Goal: Information Seeking & Learning: Learn about a topic

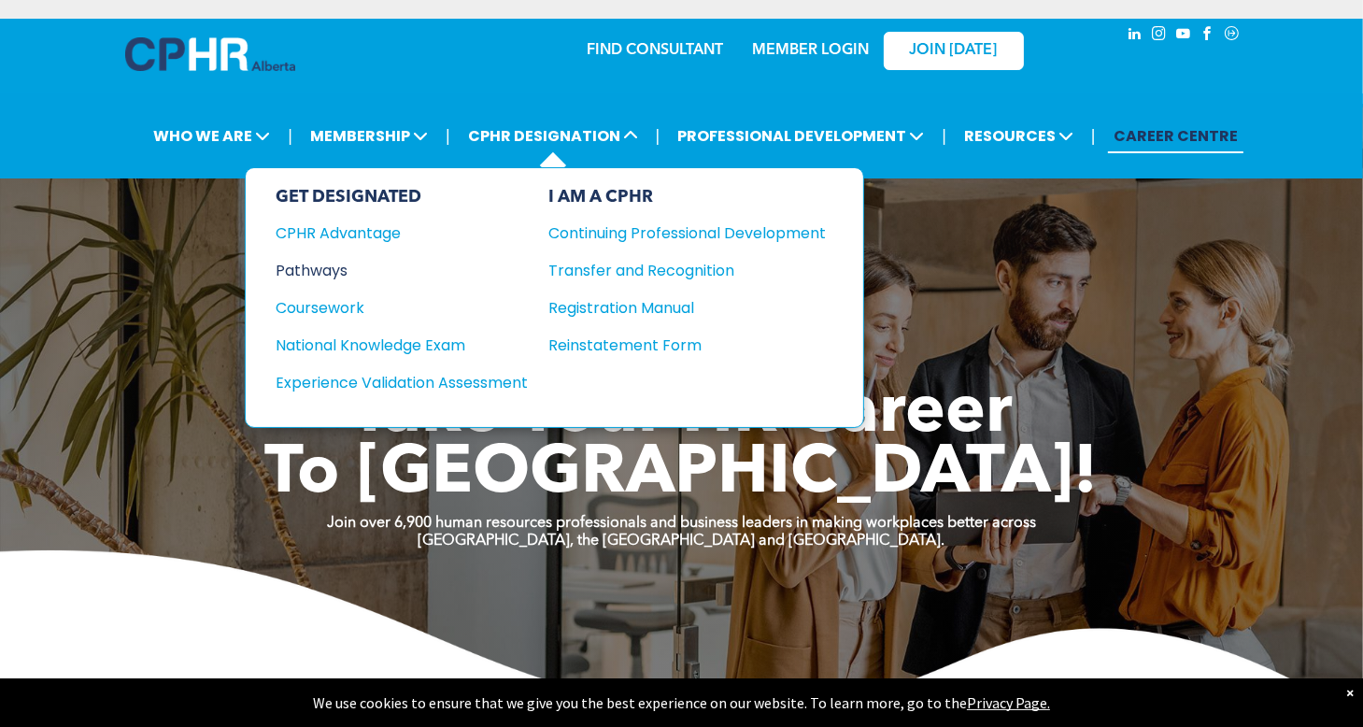
click at [336, 270] on div "Pathways" at bounding box center [389, 270] width 227 height 23
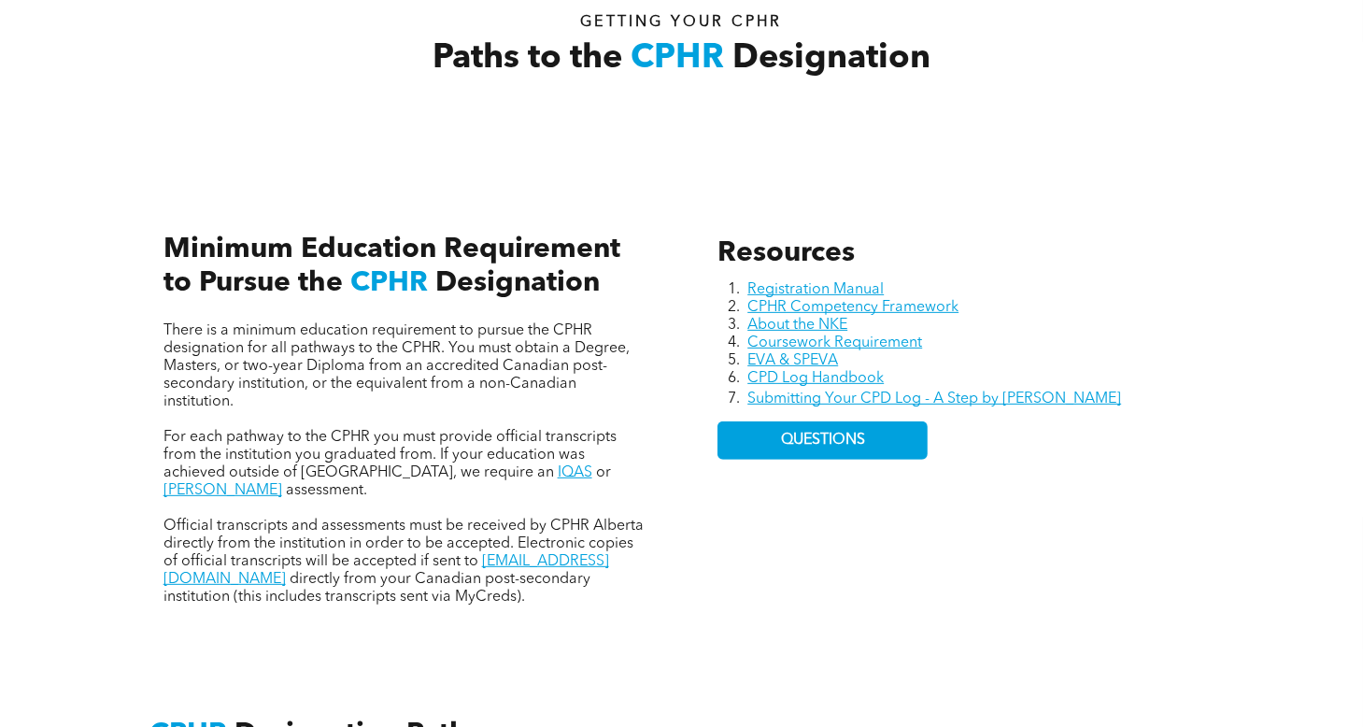
scroll to position [672, 0]
click at [558, 472] on link "IQAS" at bounding box center [575, 471] width 35 height 15
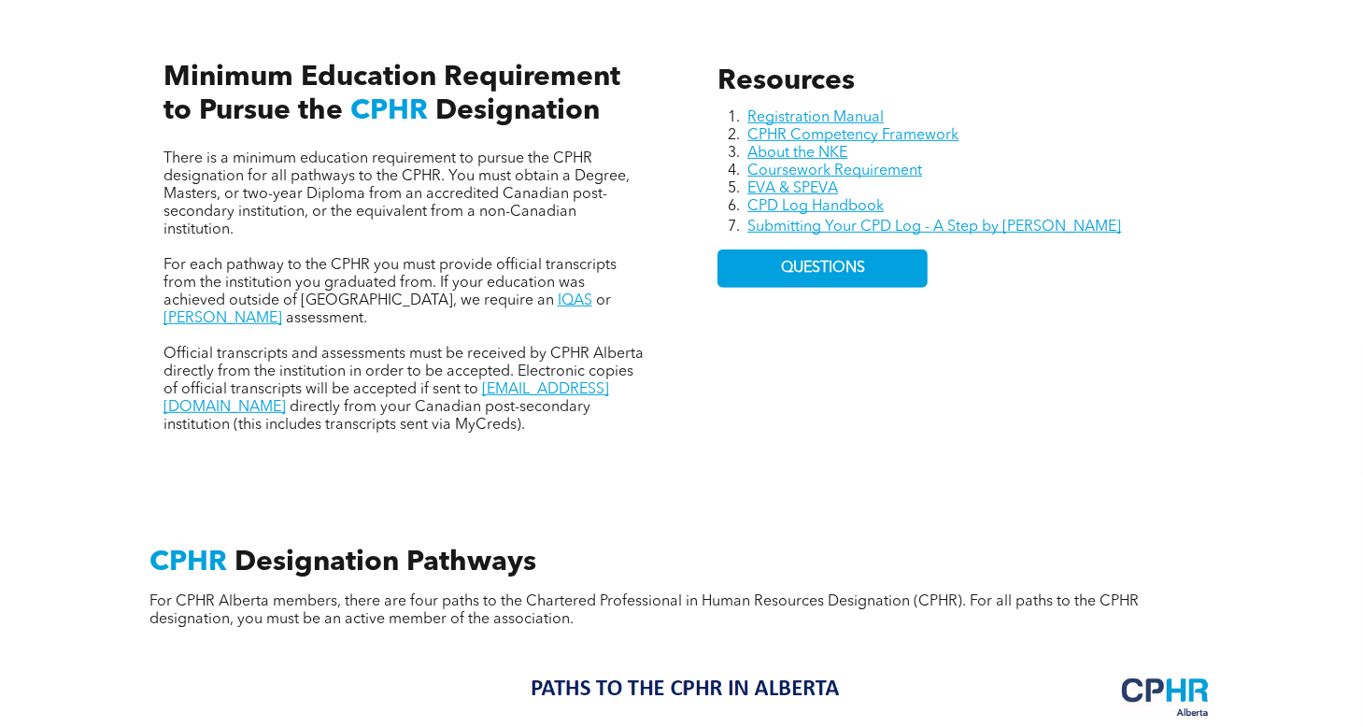
scroll to position [866, 0]
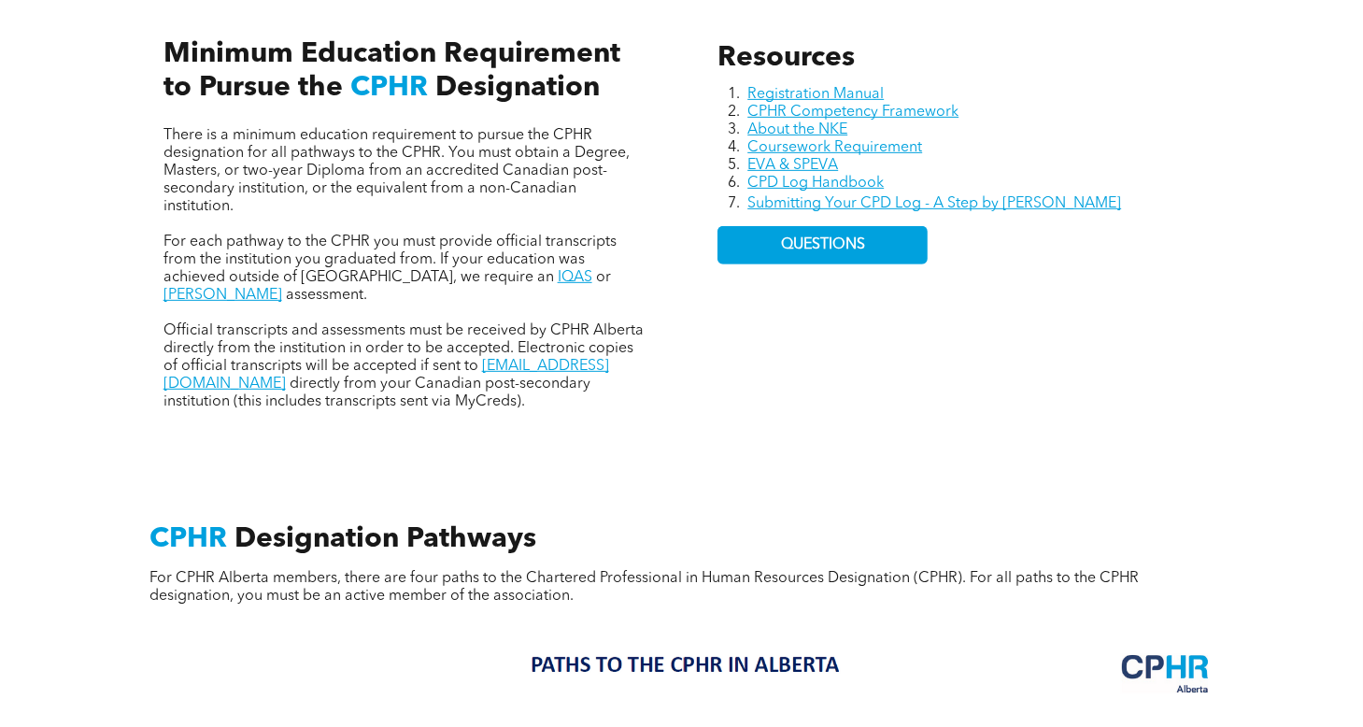
drag, startPoint x: 599, startPoint y: 387, endPoint x: 789, endPoint y: 448, distance: 199.1
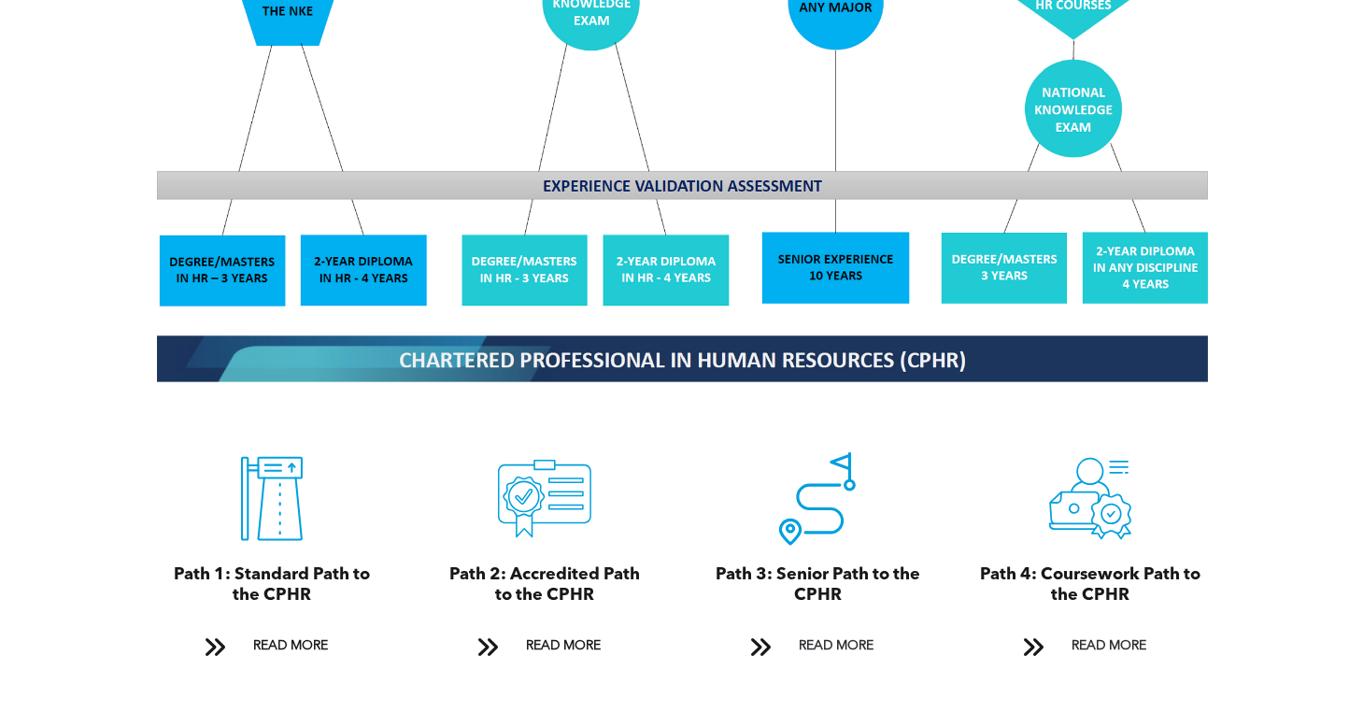
scroll to position [1766, 0]
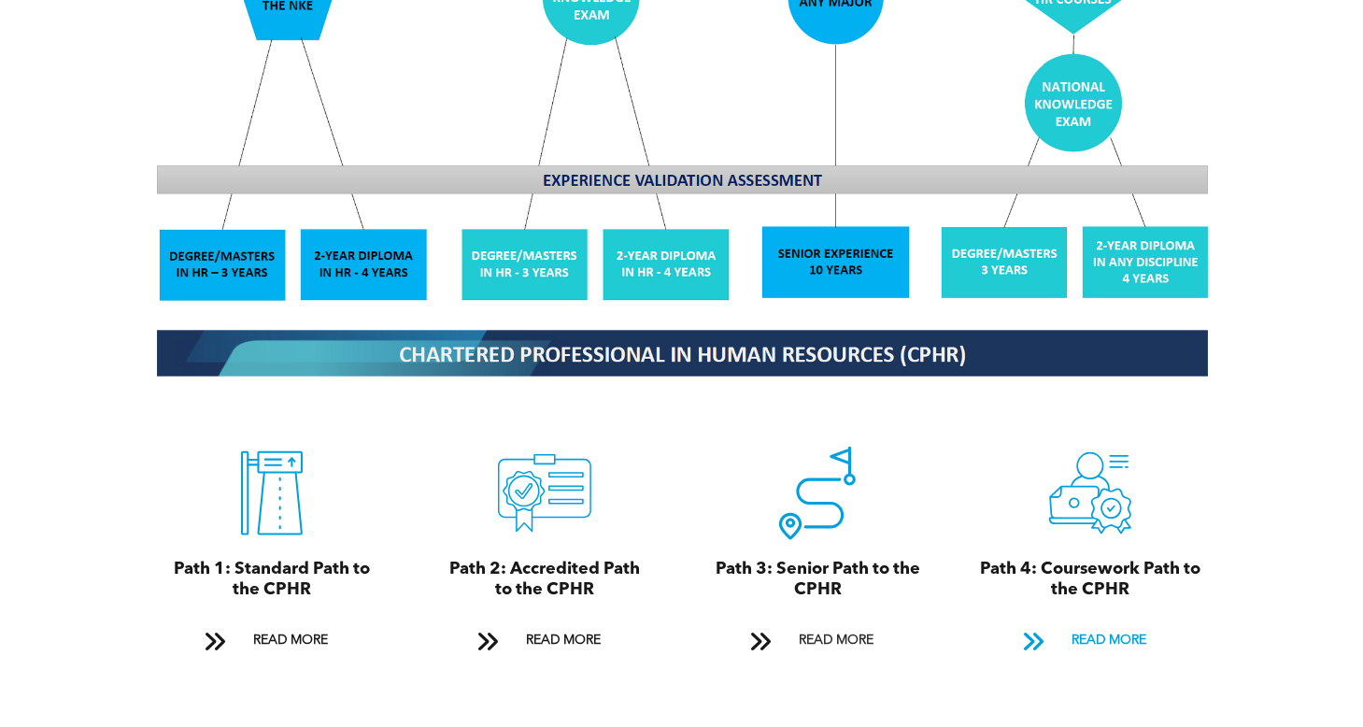
click at [1087, 629] on span "READ MORE" at bounding box center [1109, 640] width 88 height 35
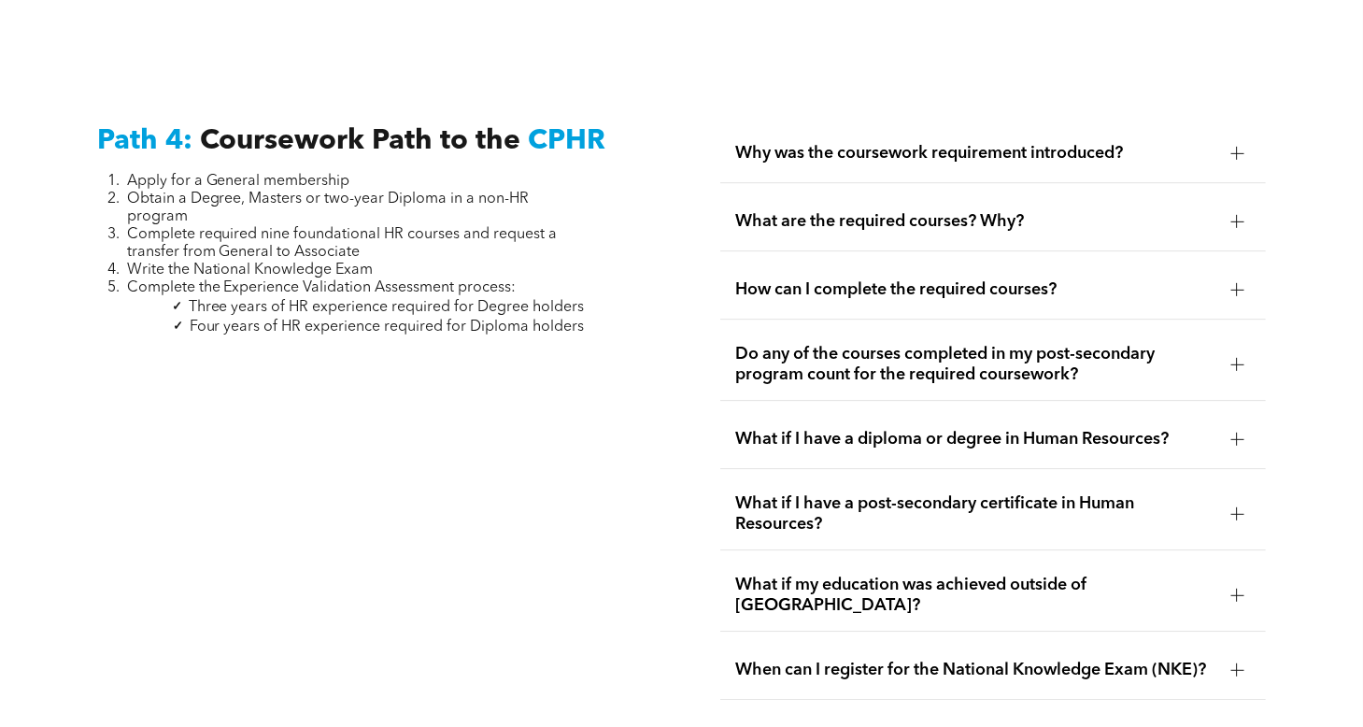
scroll to position [5538, 0]
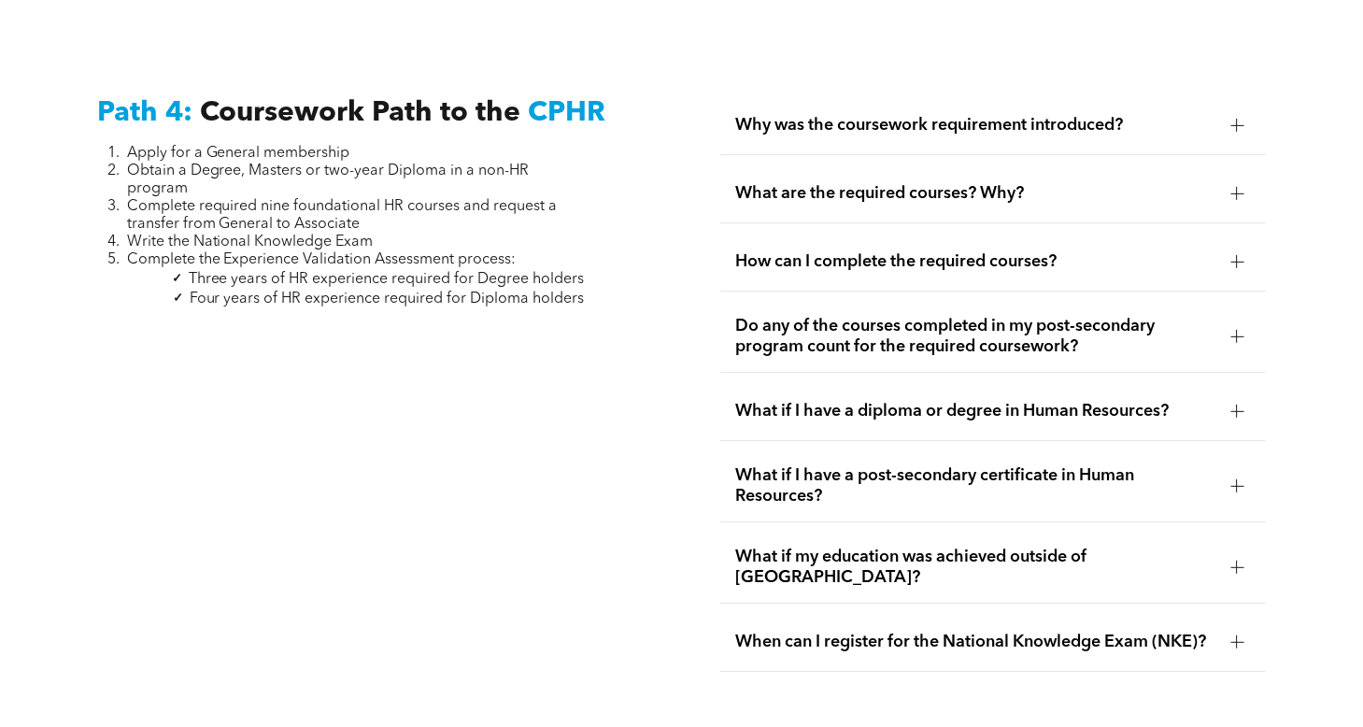
click at [1237, 187] on div at bounding box center [1237, 193] width 1 height 13
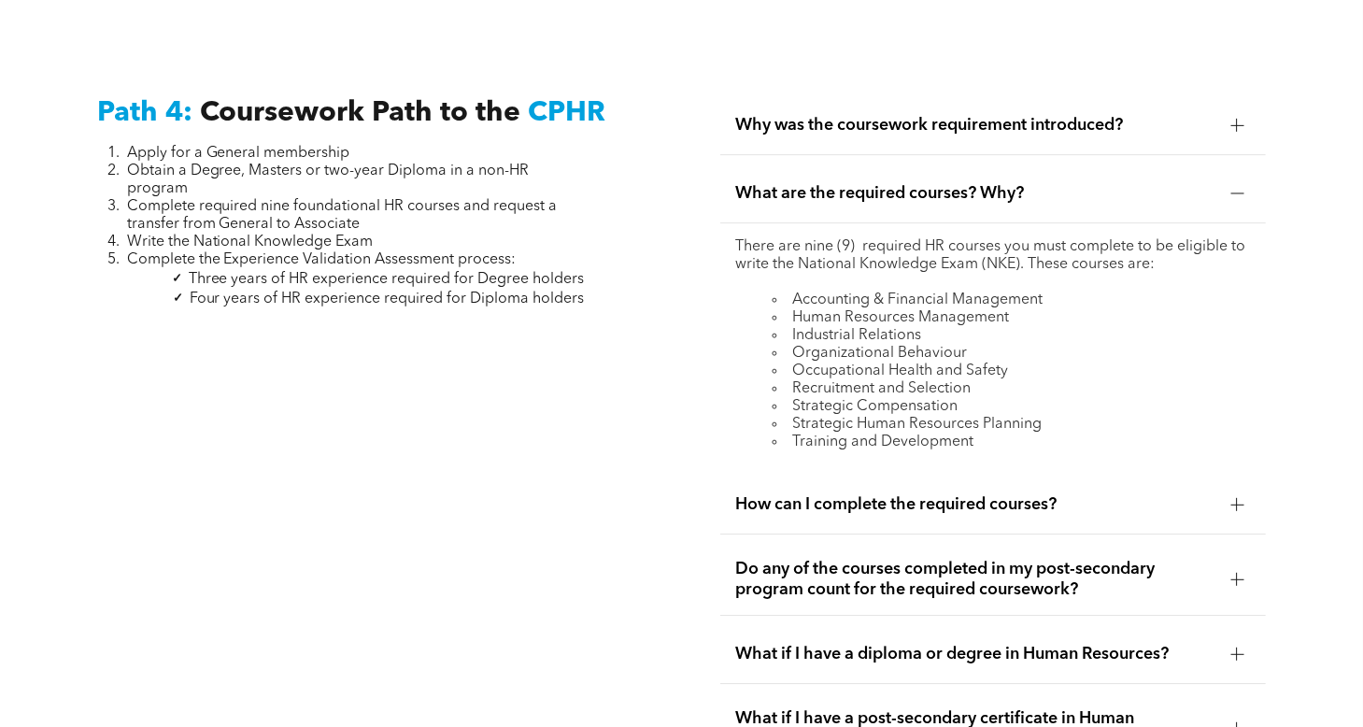
click at [1237, 498] on div at bounding box center [1237, 504] width 1 height 13
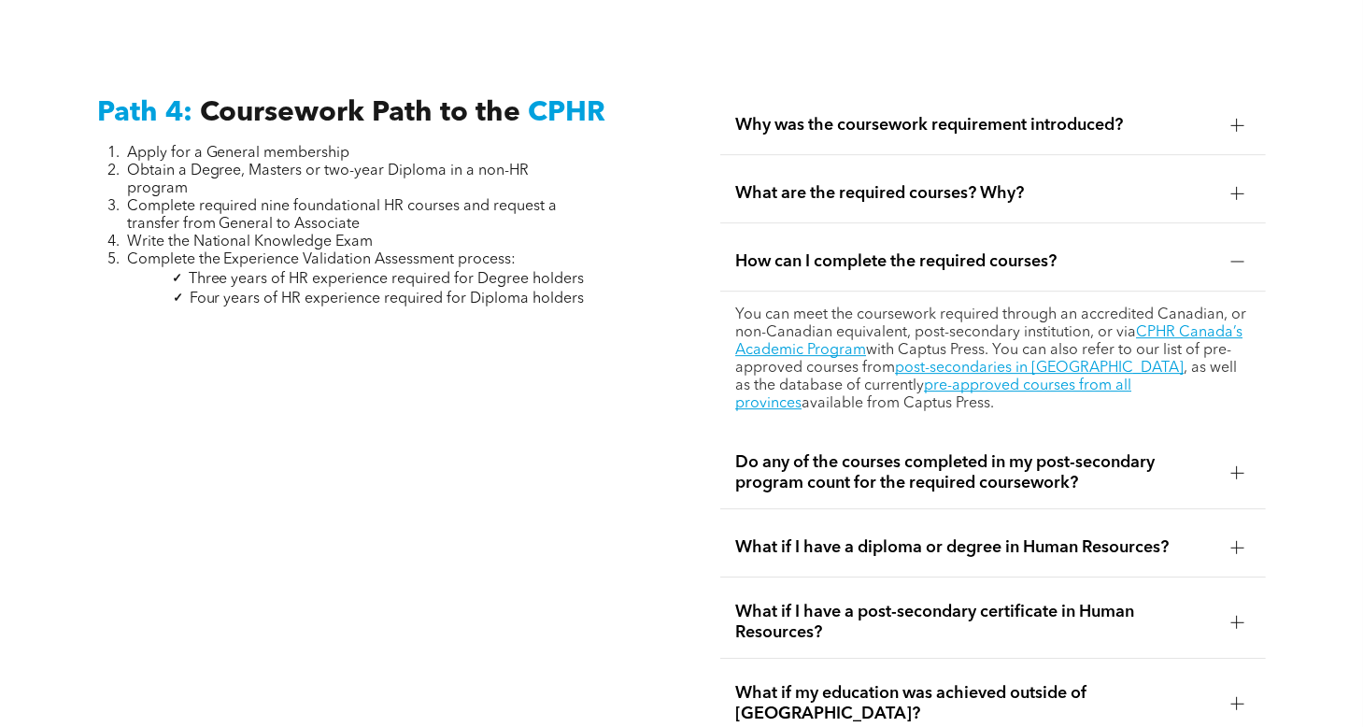
scroll to position [5755, 0]
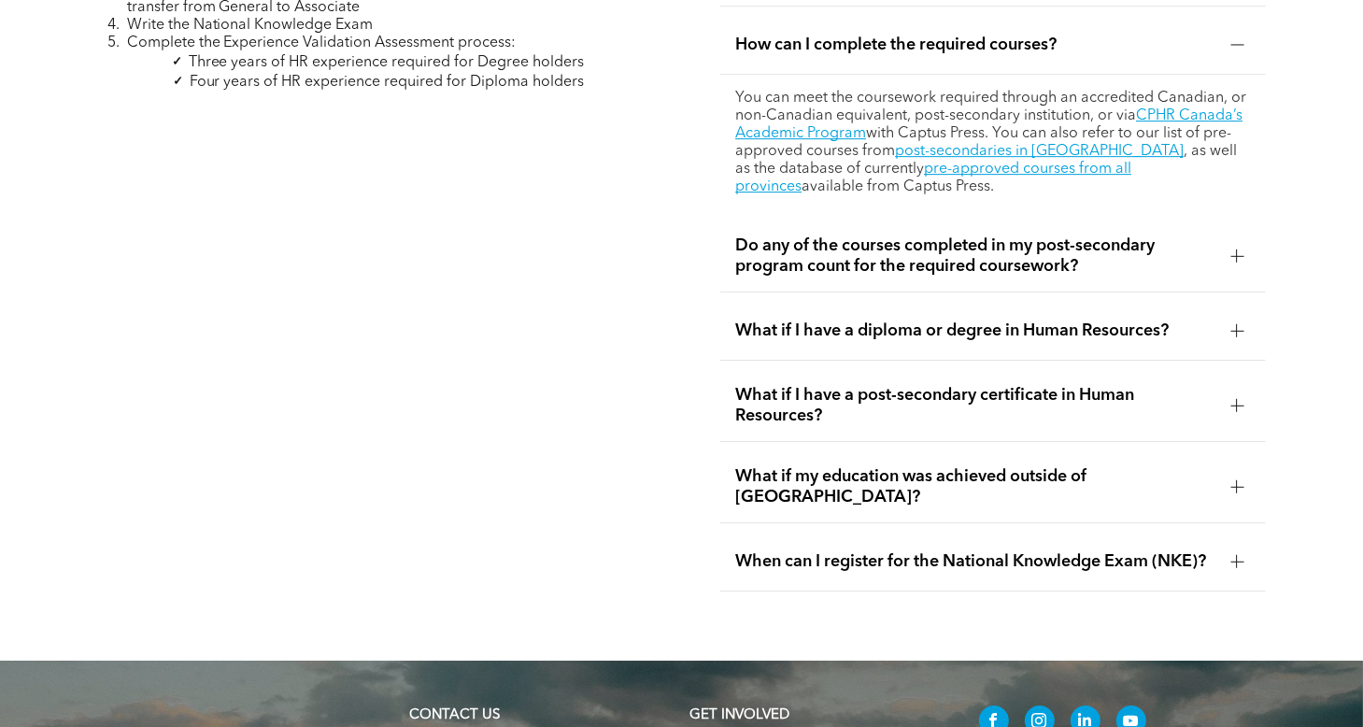
click at [1235, 399] on div at bounding box center [1236, 405] width 13 height 13
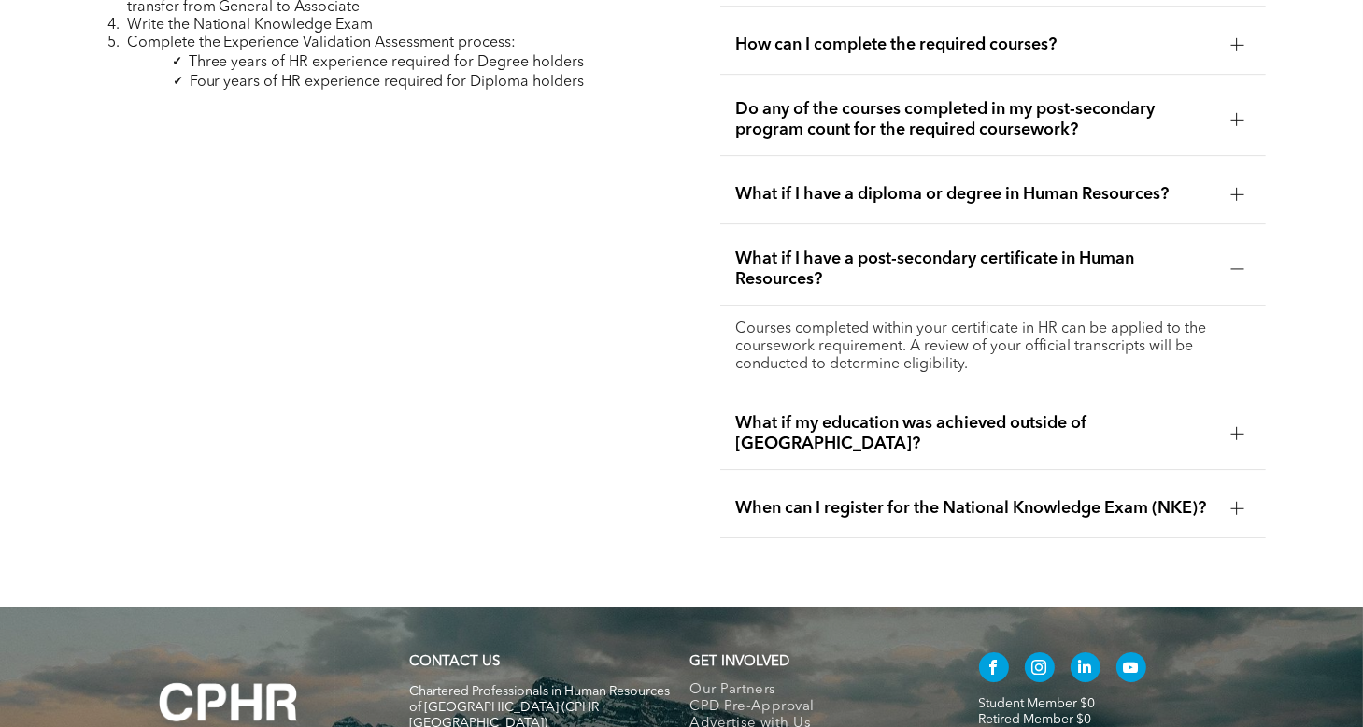
click at [1231, 427] on div at bounding box center [1236, 433] width 13 height 13
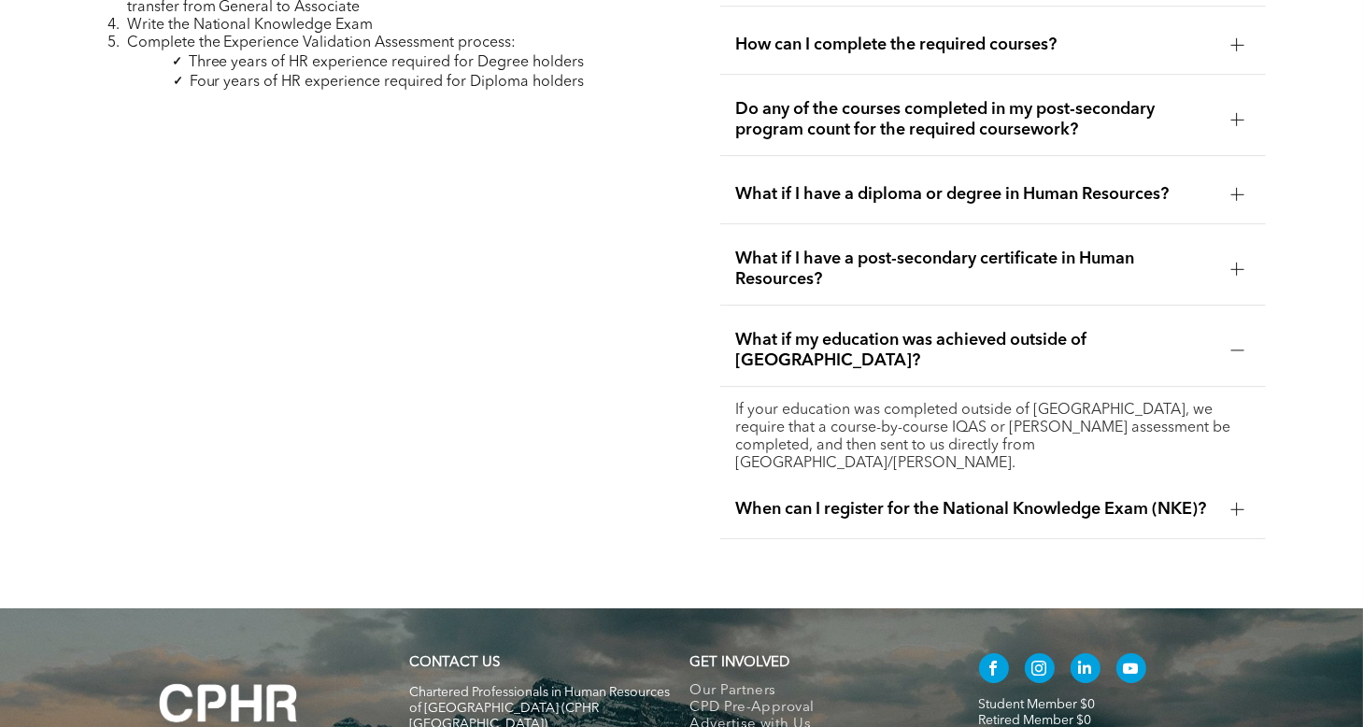
click at [1241, 503] on div at bounding box center [1236, 509] width 13 height 13
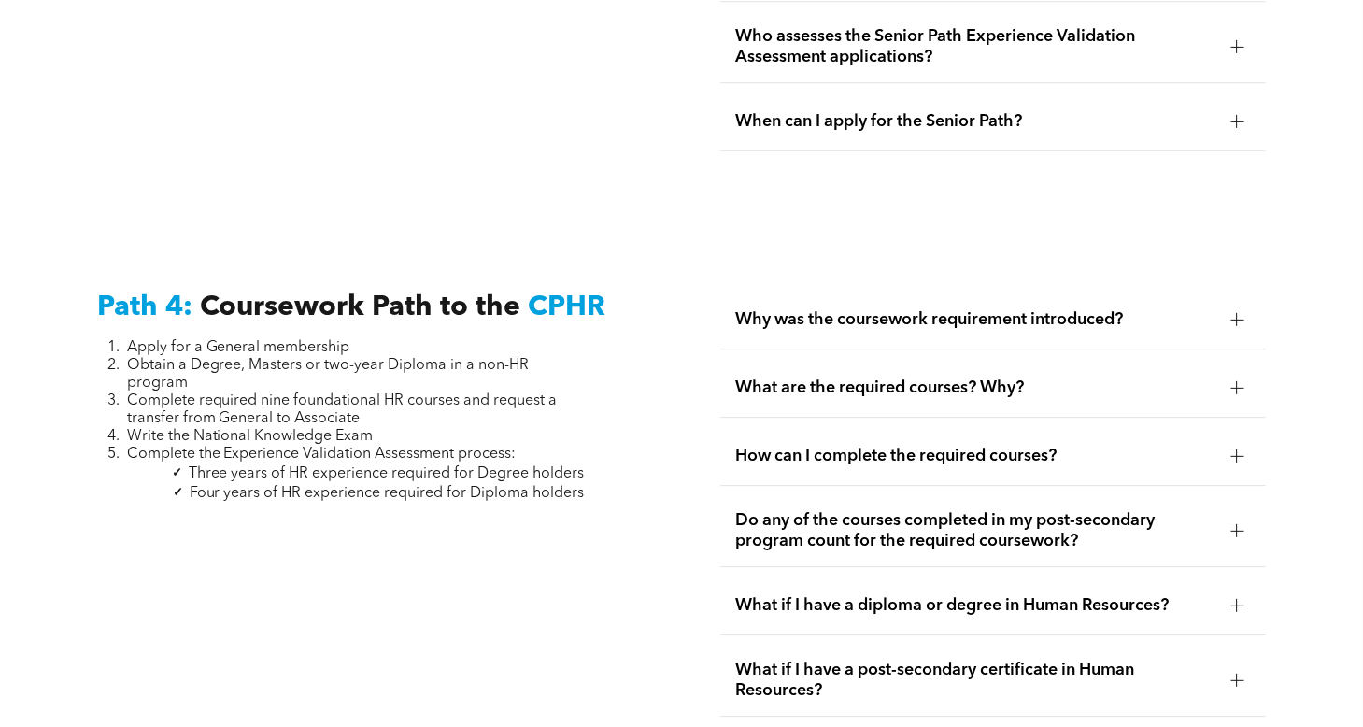
scroll to position [5346, 0]
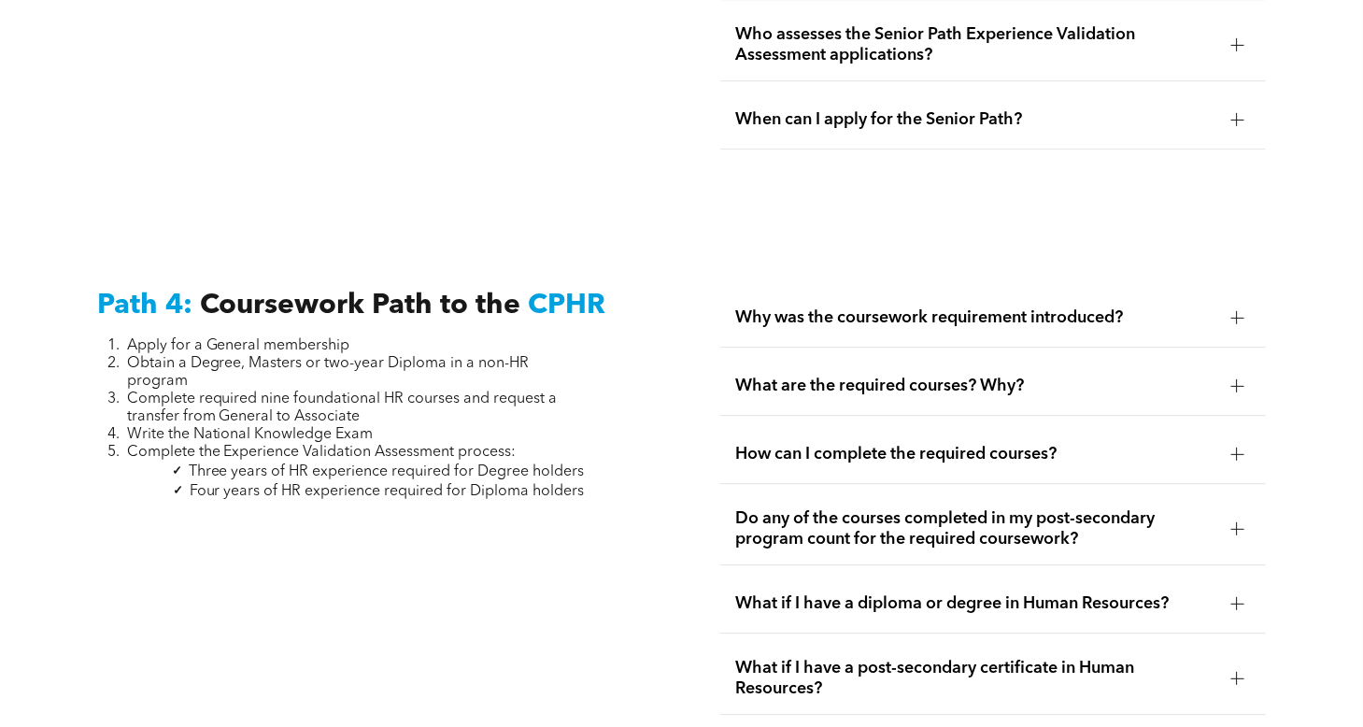
click at [1237, 311] on div at bounding box center [1237, 317] width 1 height 13
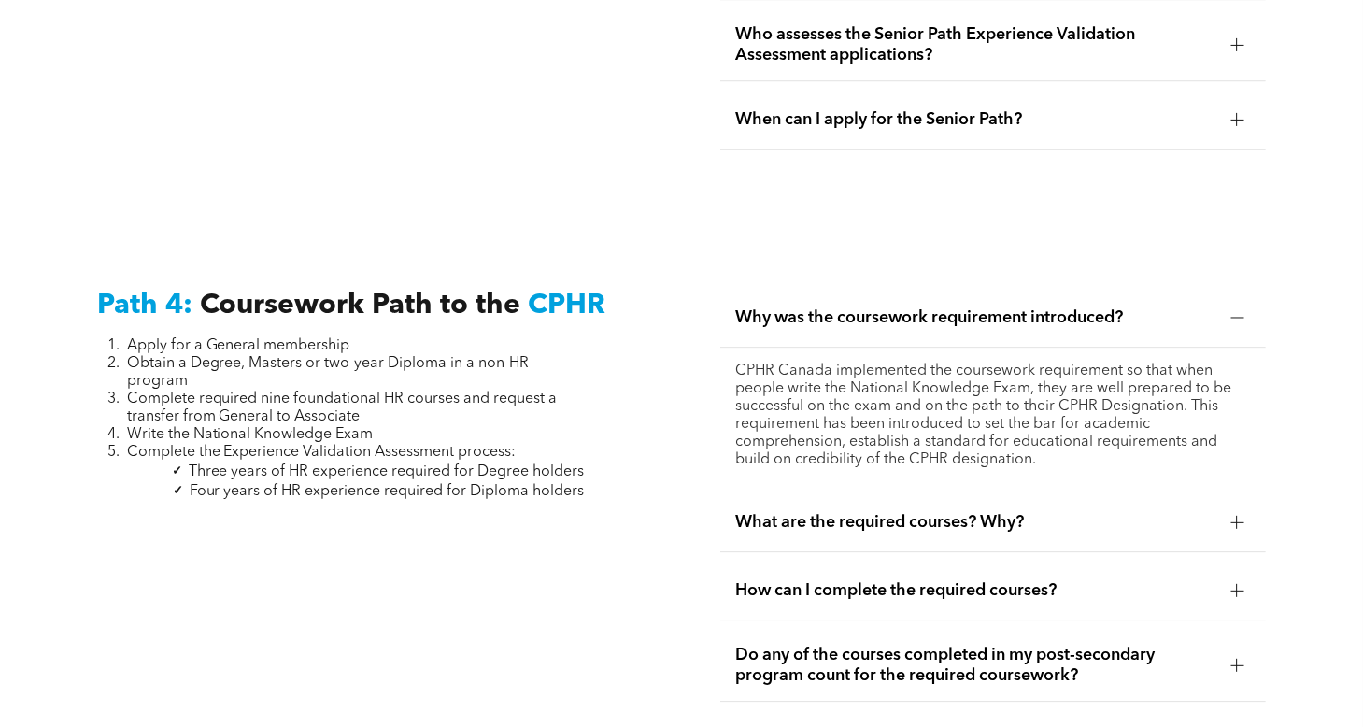
click at [1243, 516] on div at bounding box center [1236, 522] width 13 height 13
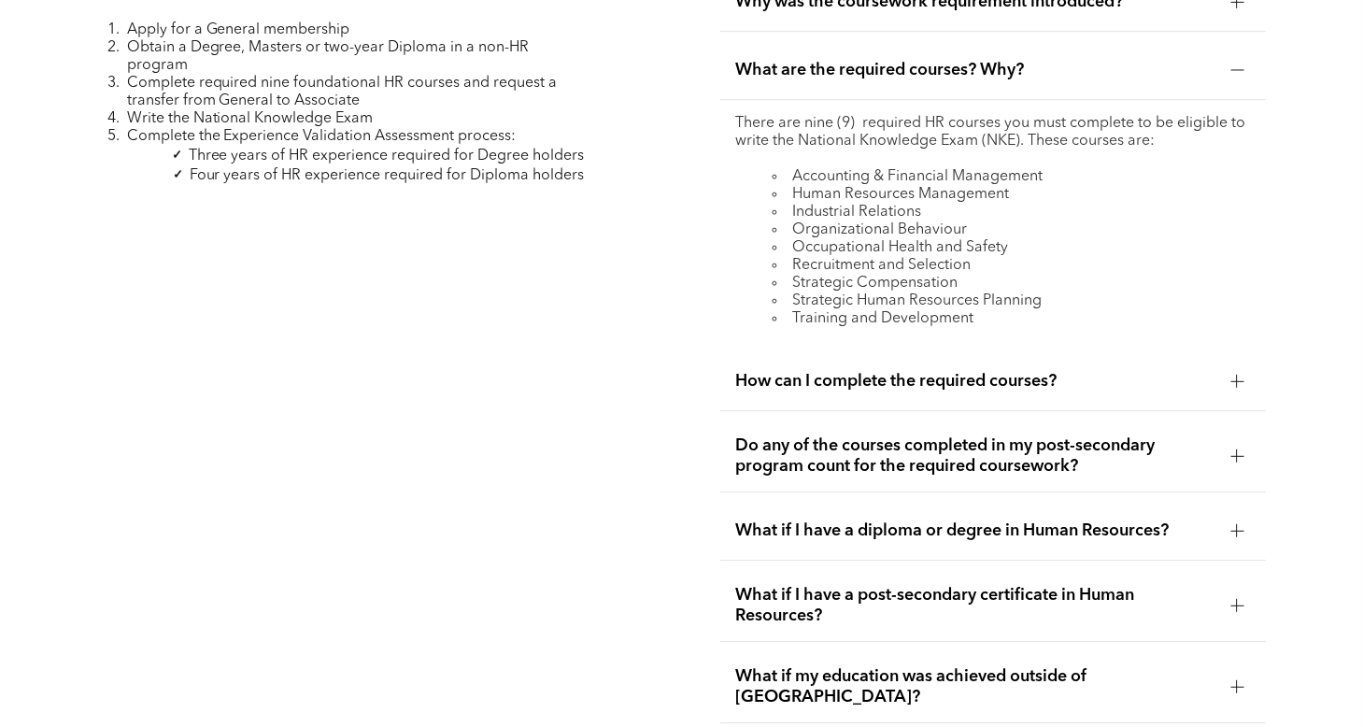
scroll to position [5662, 0]
click at [1238, 375] on div at bounding box center [1236, 381] width 13 height 13
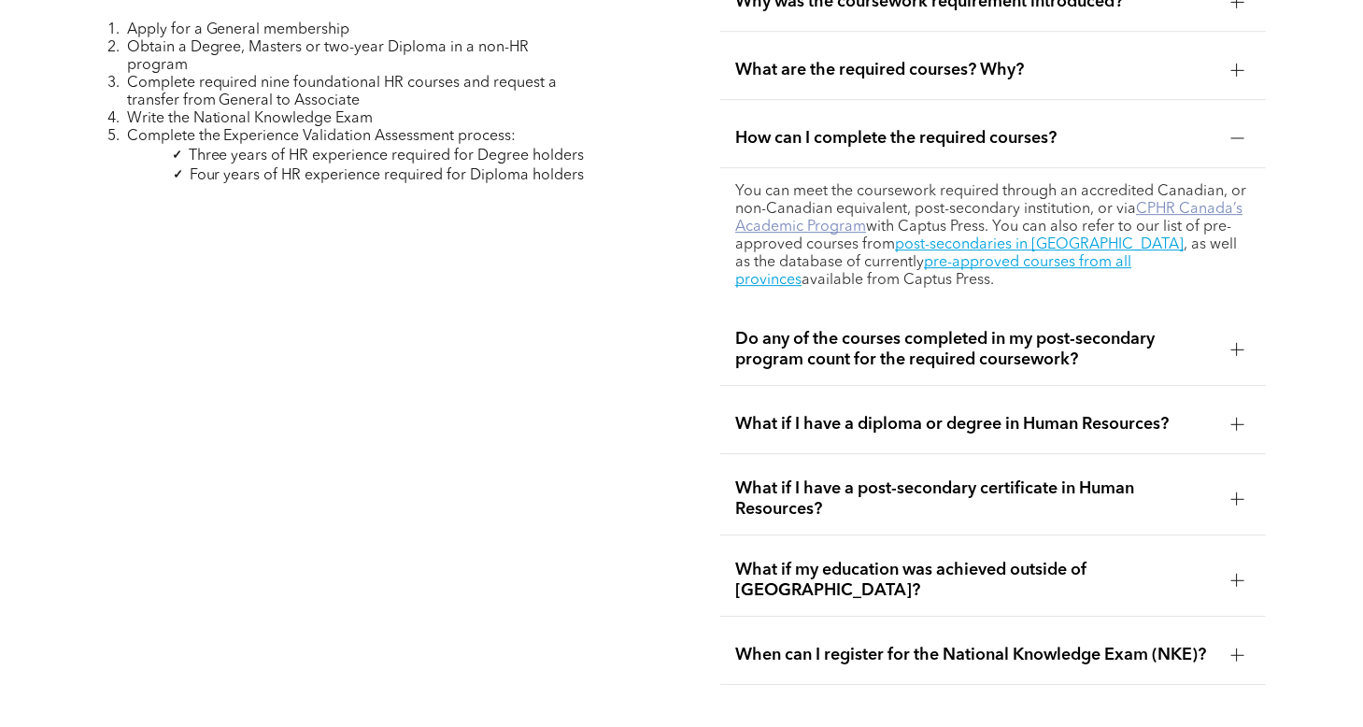
click at [1188, 202] on link "CPHR Canada’s Academic Program" at bounding box center [988, 218] width 507 height 33
